Goal: Transaction & Acquisition: Purchase product/service

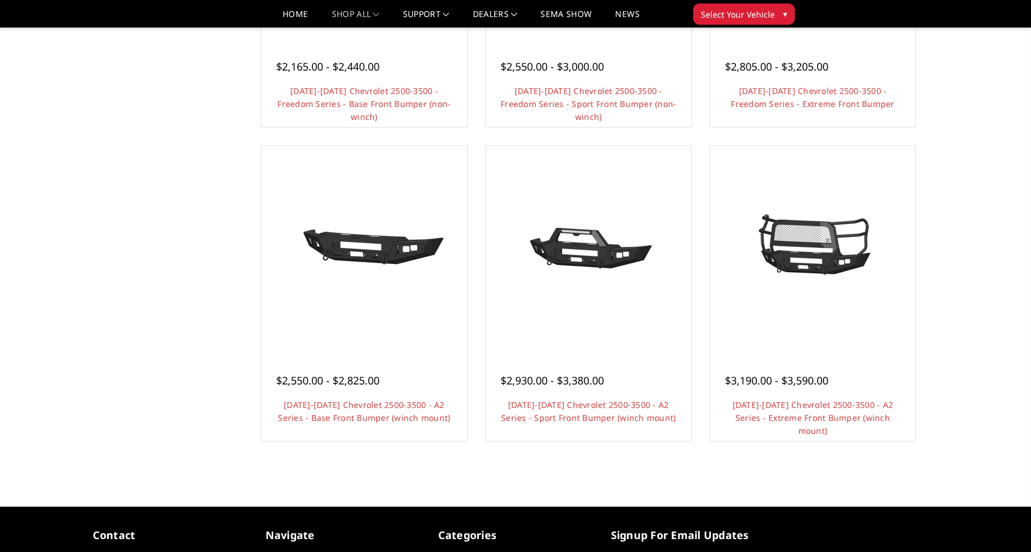
scroll to position [646, 0]
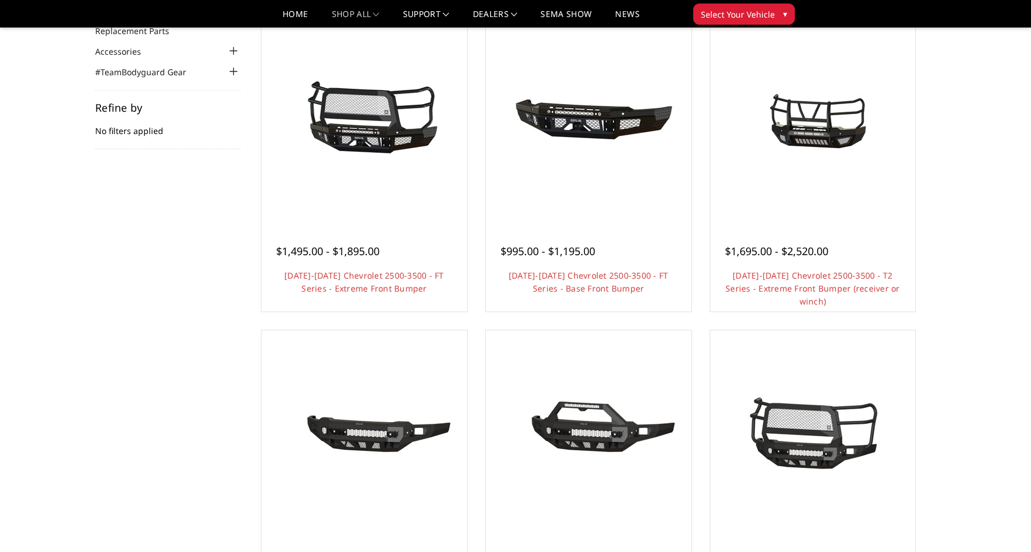
scroll to position [118, 0]
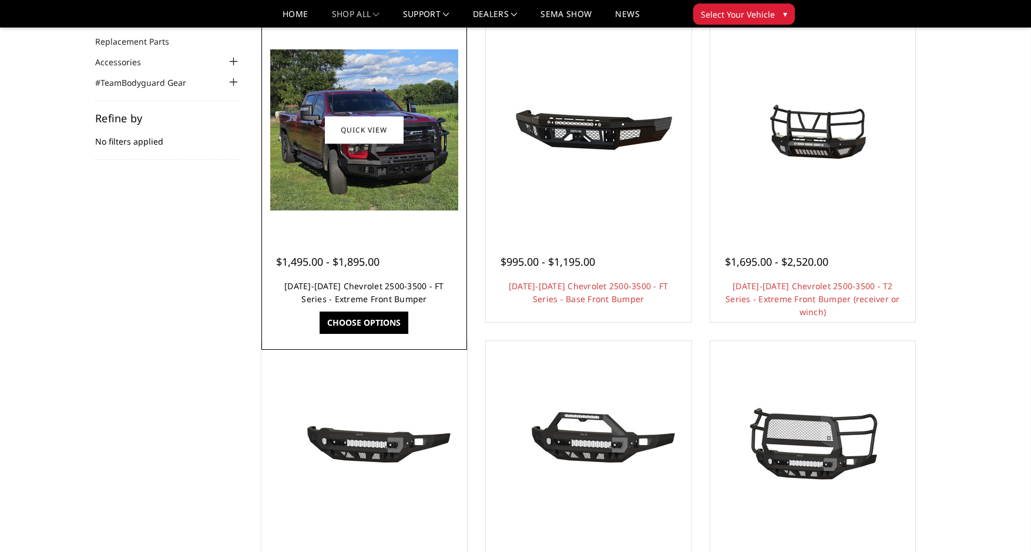
click at [343, 301] on link "[DATE]-[DATE] Chevrolet 2500-3500 - FT Series - Extreme Front Bumper" at bounding box center [364, 292] width 160 height 24
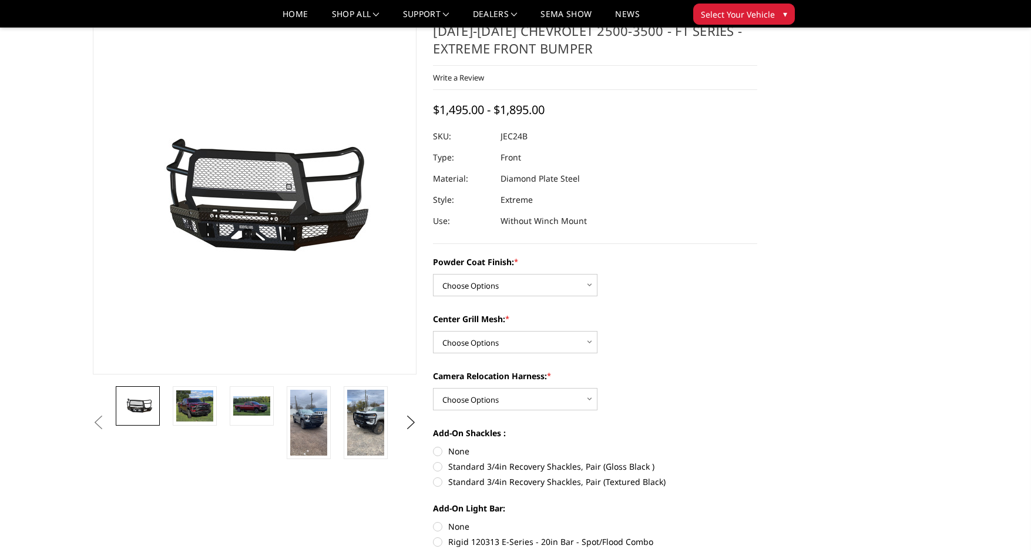
scroll to position [59, 0]
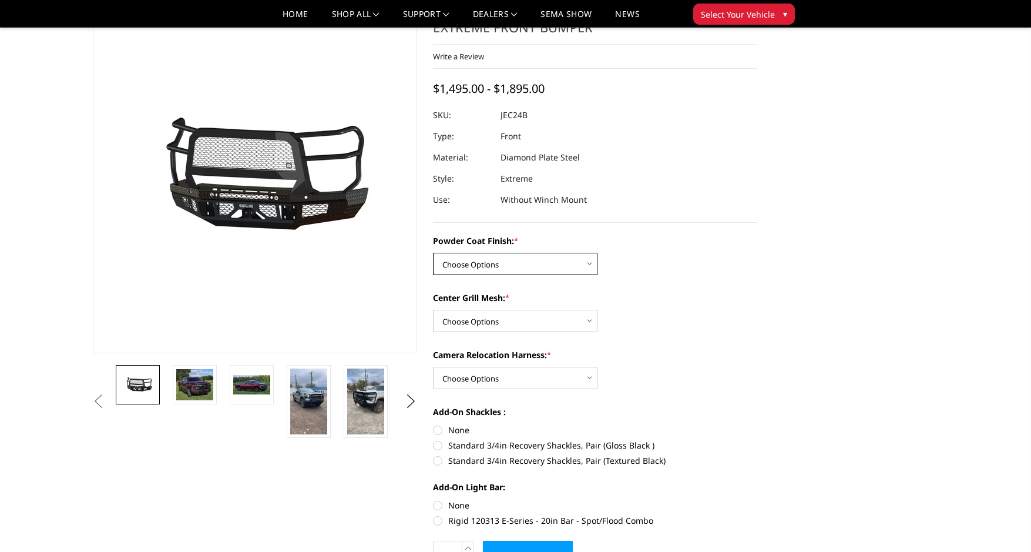
click at [588, 257] on select "Choose Options Bare Metal Gloss Black Powder Coat Textured Black Powder Coat" at bounding box center [515, 264] width 165 height 22
select select "3279"
click at [433, 253] on select "Choose Options Bare Metal Gloss Black Powder Coat Textured Black Powder Coat" at bounding box center [515, 264] width 165 height 22
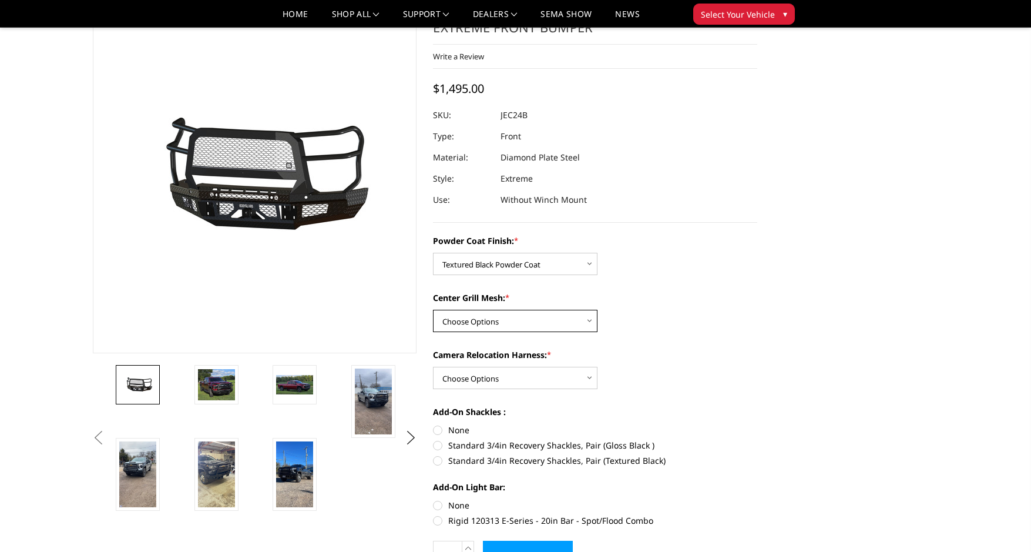
click at [585, 321] on select "Choose Options WITH Expanded Metal in Center Grill WITHOUT Expanded Metal in Ce…" at bounding box center [515, 321] width 165 height 22
select select "3280"
click at [433, 310] on select "Choose Options WITH Expanded Metal in Center Grill WITHOUT Expanded Metal in Ce…" at bounding box center [515, 321] width 165 height 22
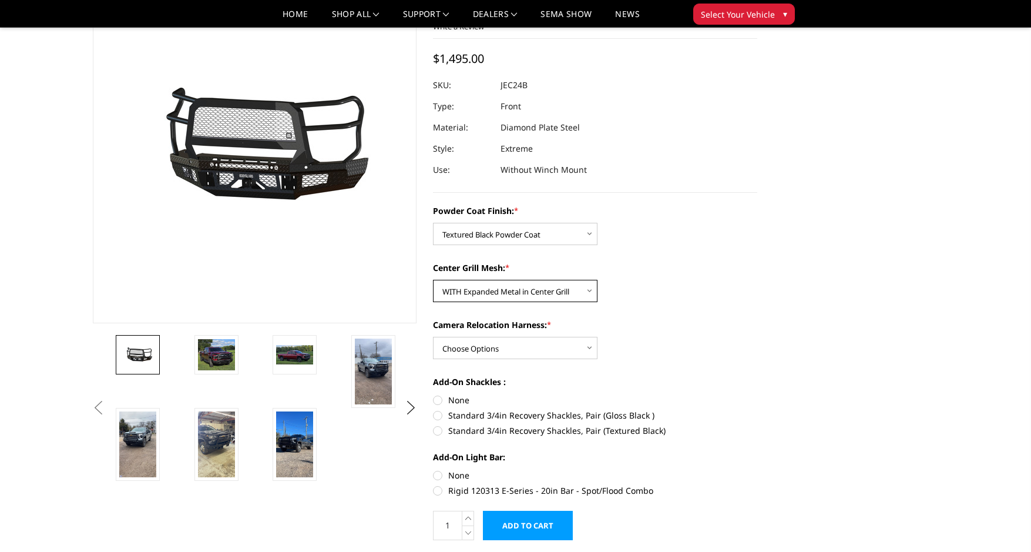
scroll to position [118, 0]
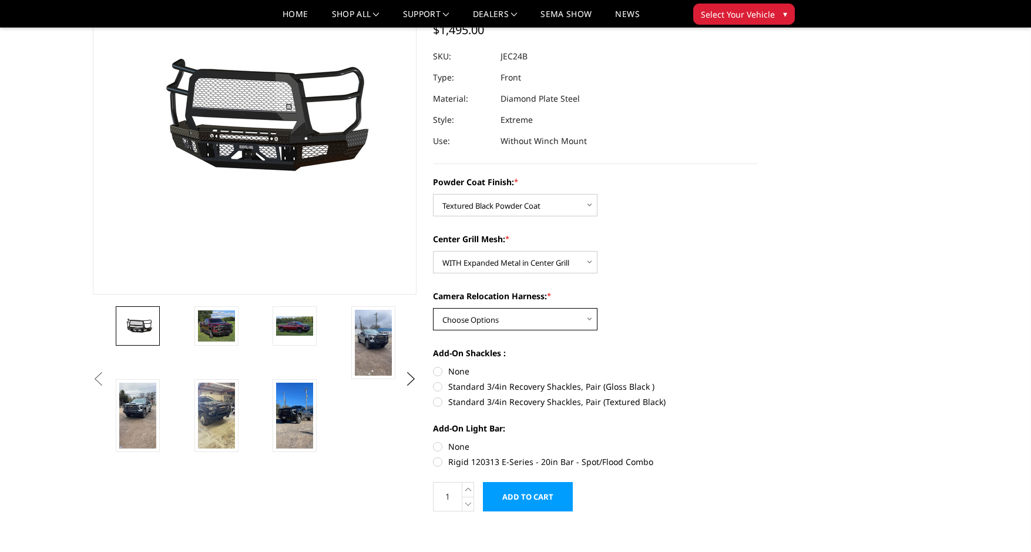
click at [590, 320] on select "Choose Options WITH Camera Relocation Harness WITHOUT Camera Relocation Harness" at bounding box center [515, 319] width 165 height 22
select select "3282"
click at [433, 308] on select "Choose Options WITH Camera Relocation Harness WITHOUT Camera Relocation Harness" at bounding box center [515, 319] width 165 height 22
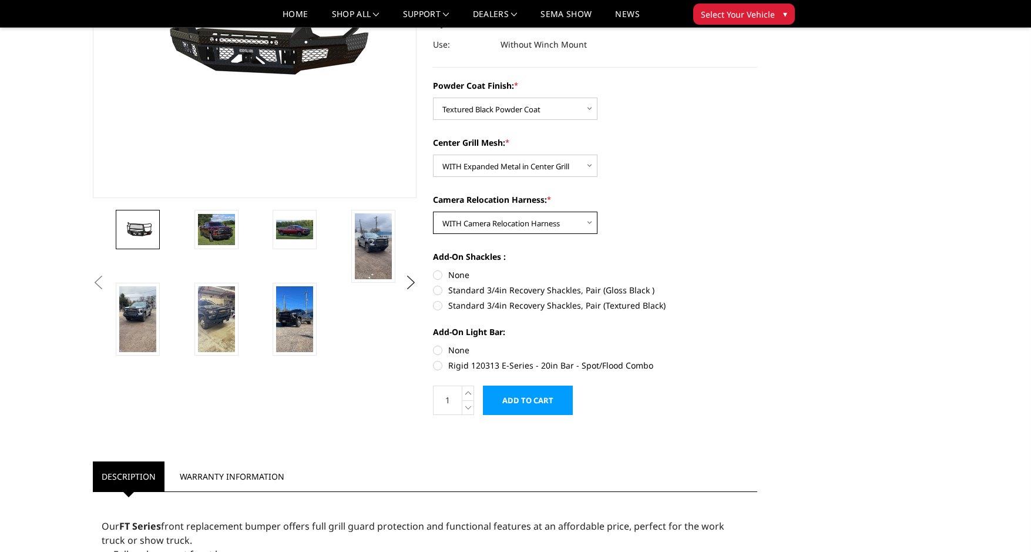
scroll to position [235, 0]
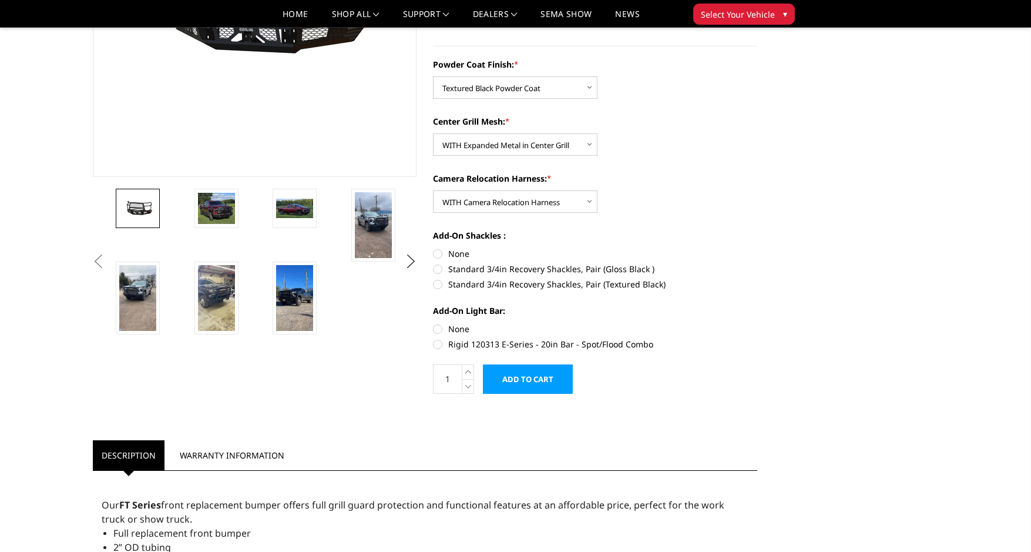
click at [438, 283] on label "Standard 3/4in Recovery Shackles, Pair (Textured Black)" at bounding box center [595, 284] width 324 height 12
click at [758, 263] on input "Standard 3/4in Recovery Shackles, Pair (Textured Black)" at bounding box center [758, 263] width 1 height 1
radio input "true"
click at [438, 345] on label "Rigid 120313 E-Series - 20in Bar - Spot/Flood Combo" at bounding box center [595, 344] width 324 height 12
click at [758, 323] on input "Rigid 120313 E-Series - 20in Bar - Spot/Flood Combo" at bounding box center [758, 323] width 1 height 1
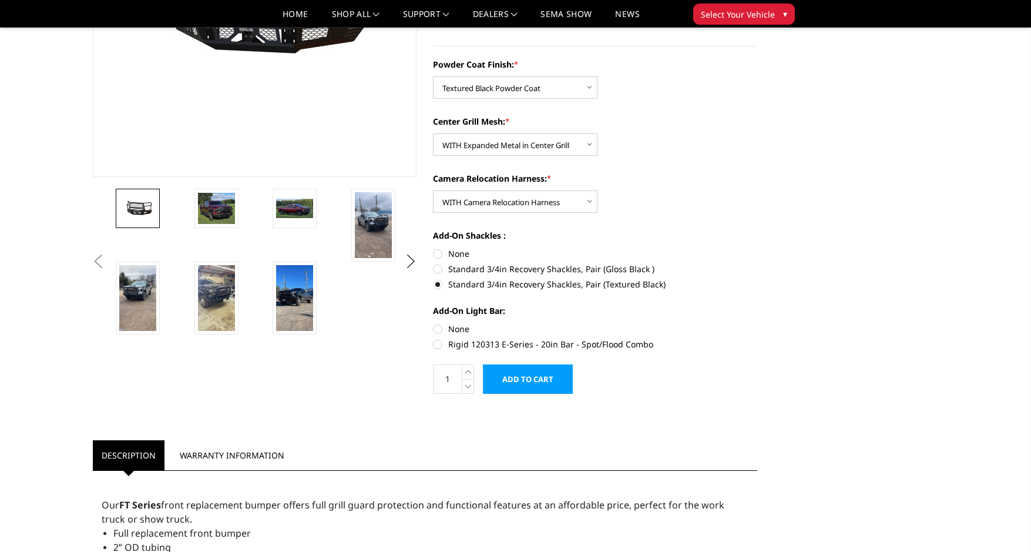
radio input "true"
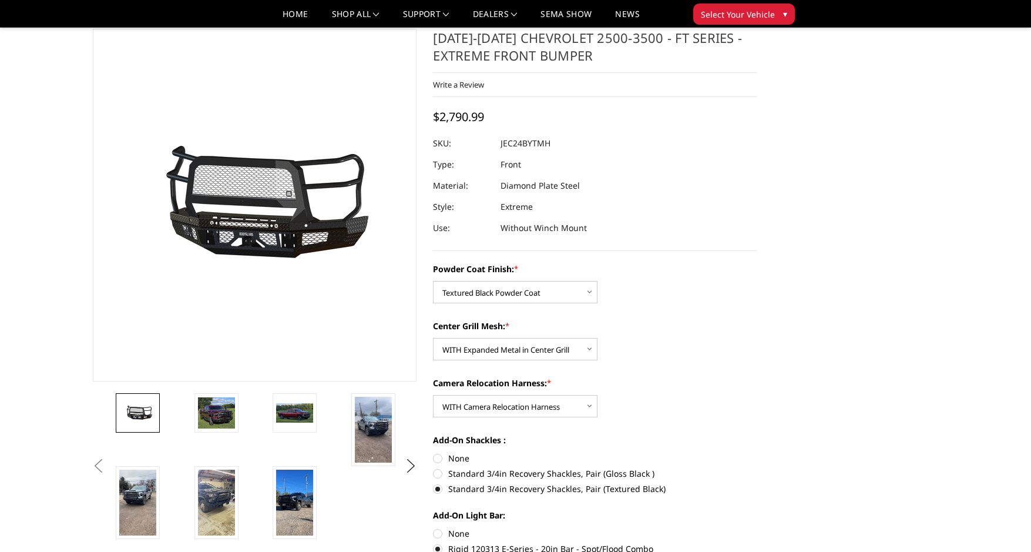
scroll to position [0, 0]
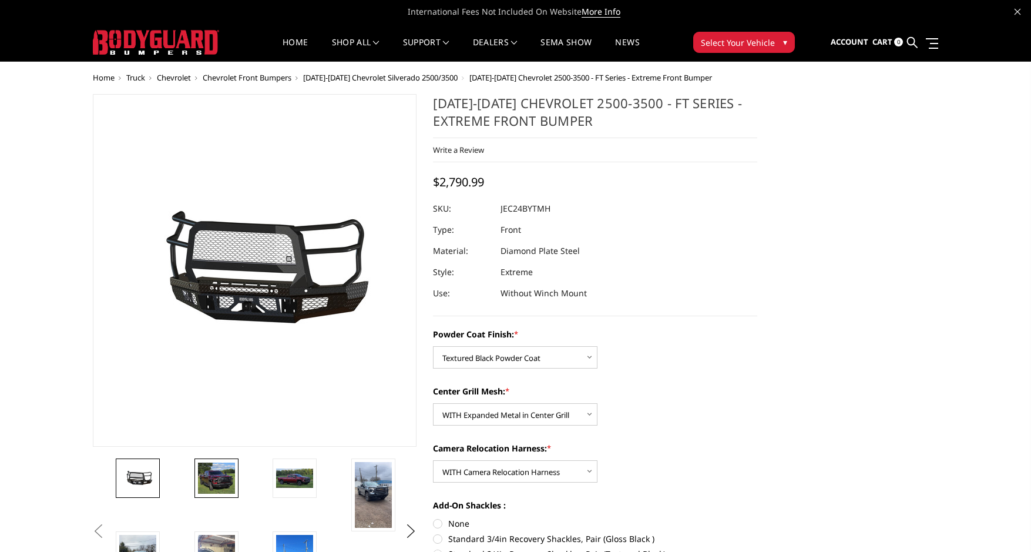
click at [227, 470] on img at bounding box center [216, 479] width 37 height 32
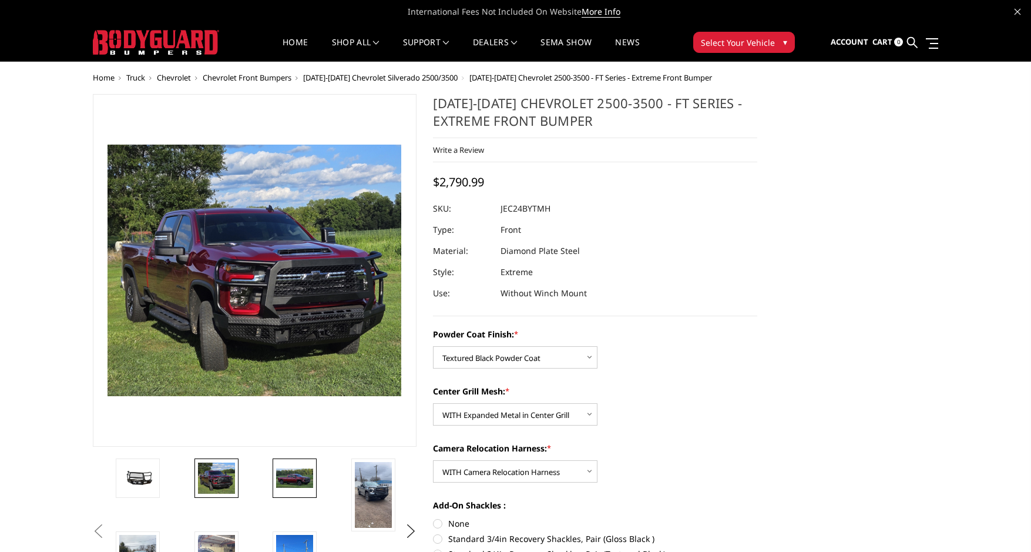
click at [303, 475] on img at bounding box center [294, 478] width 37 height 20
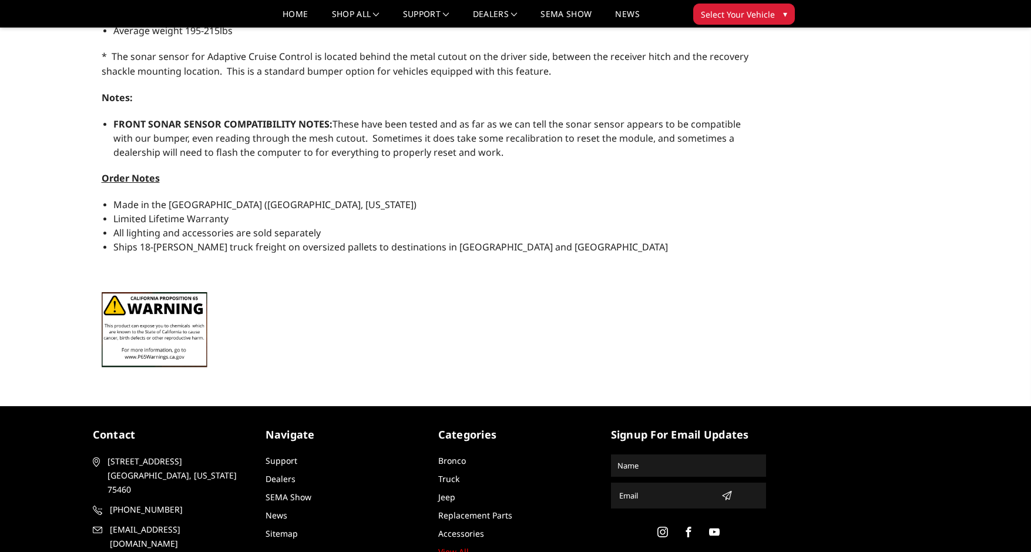
scroll to position [974, 0]
